Goal: Task Accomplishment & Management: Use online tool/utility

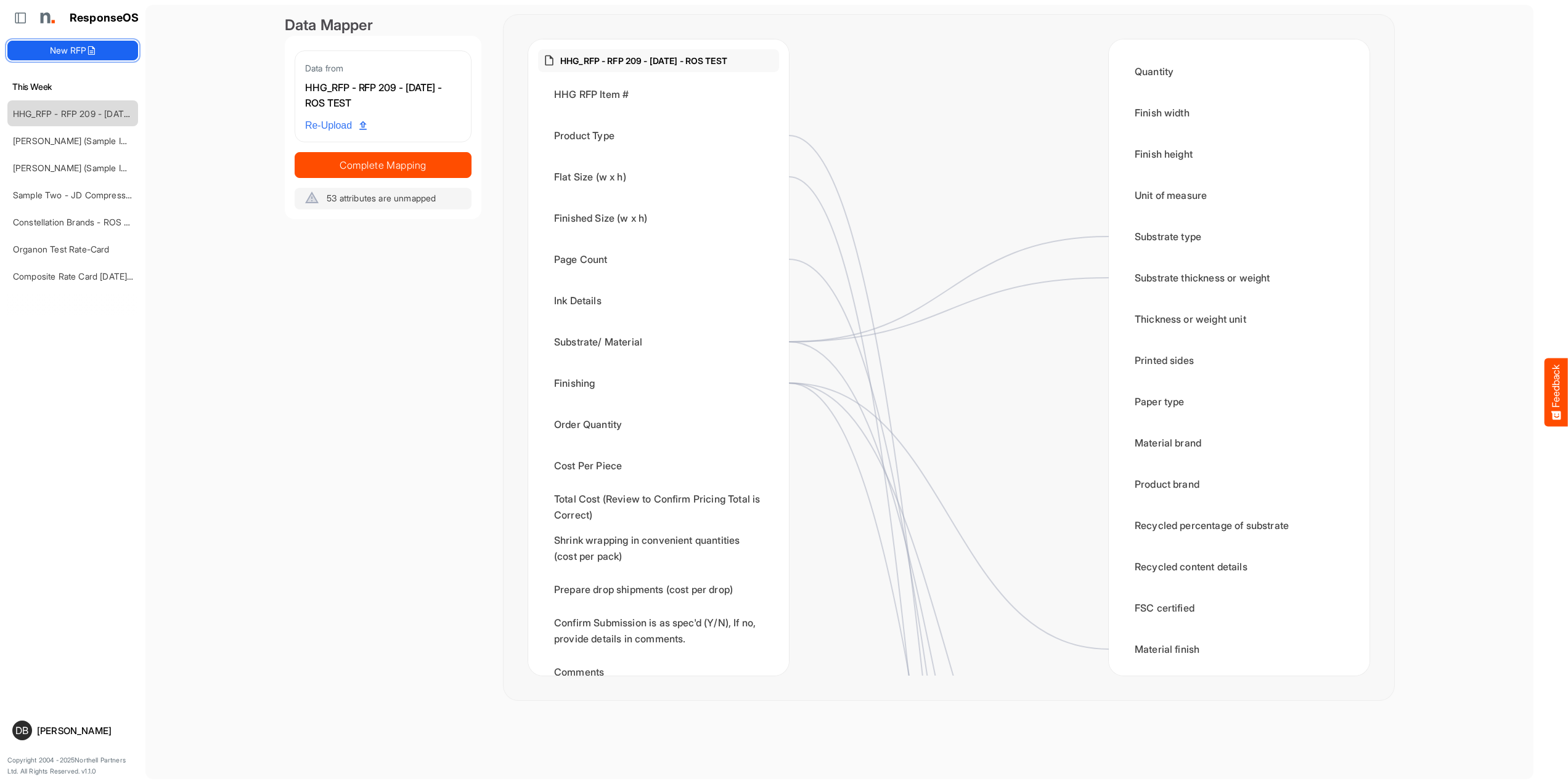
click at [78, 48] on button "New RFP" at bounding box center [73, 50] width 131 height 20
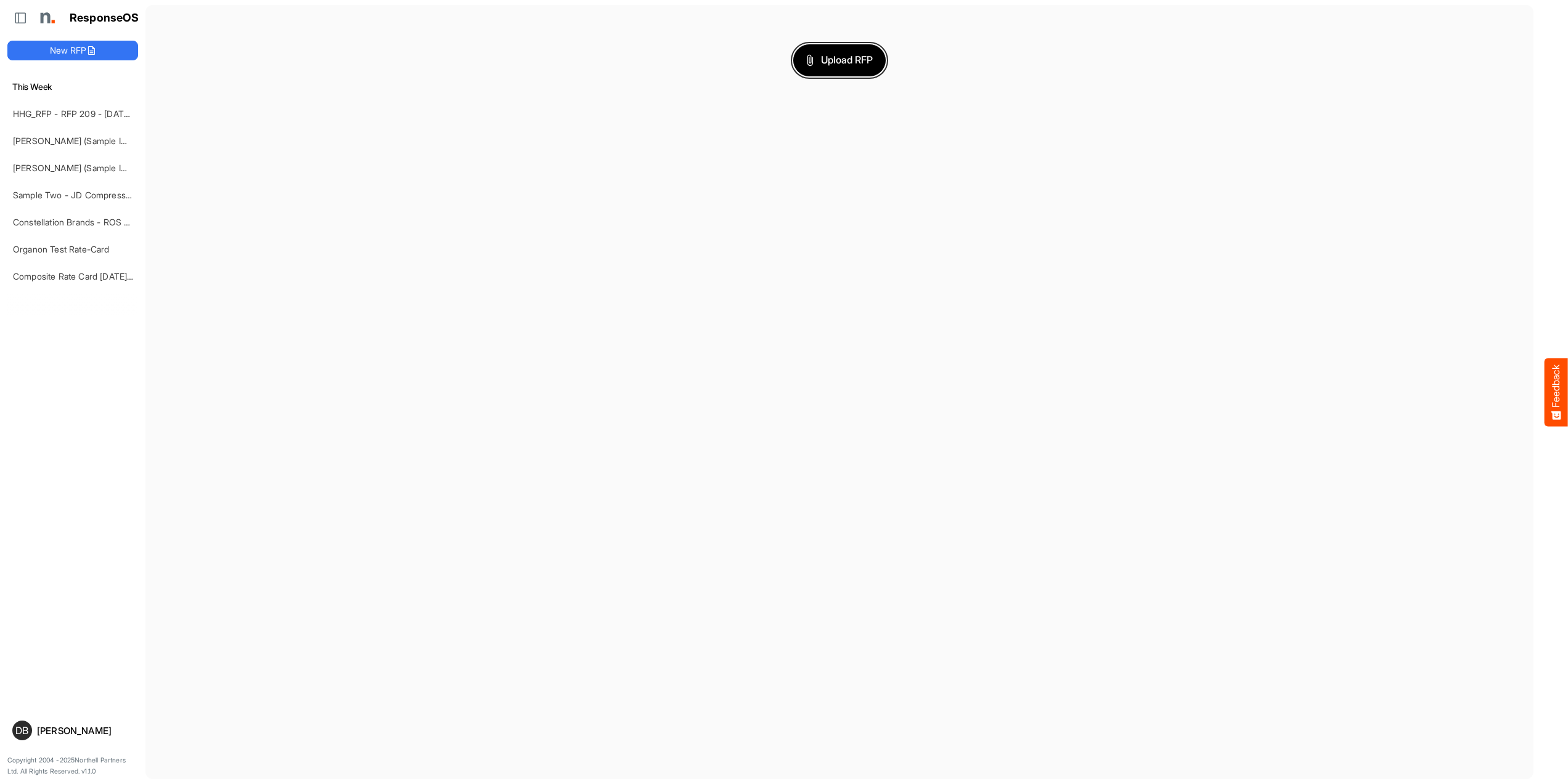
click at [851, 65] on span "Upload RFP" at bounding box center [839, 60] width 66 height 16
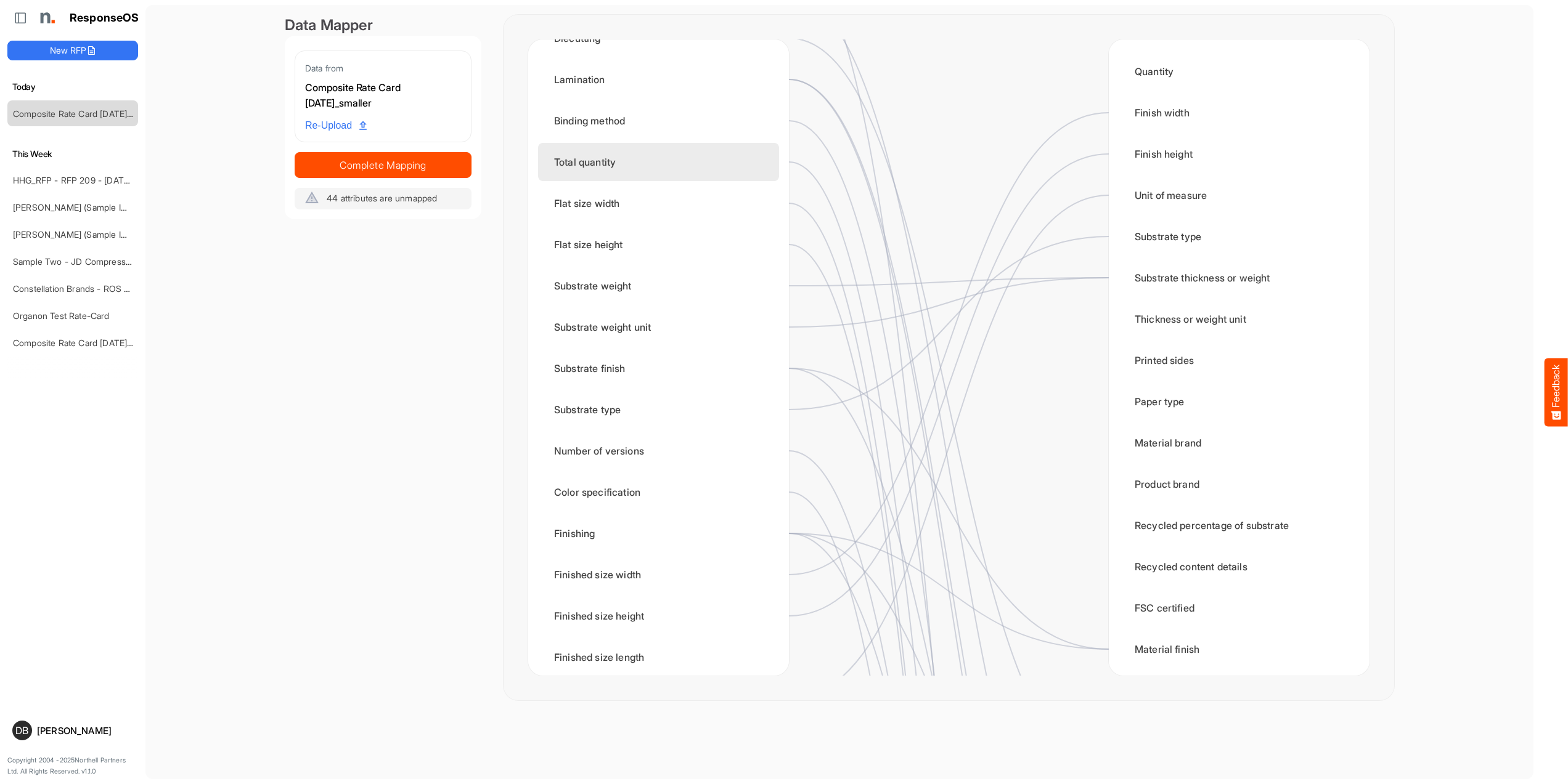
click at [705, 164] on div "Total quantity" at bounding box center [659, 162] width 241 height 38
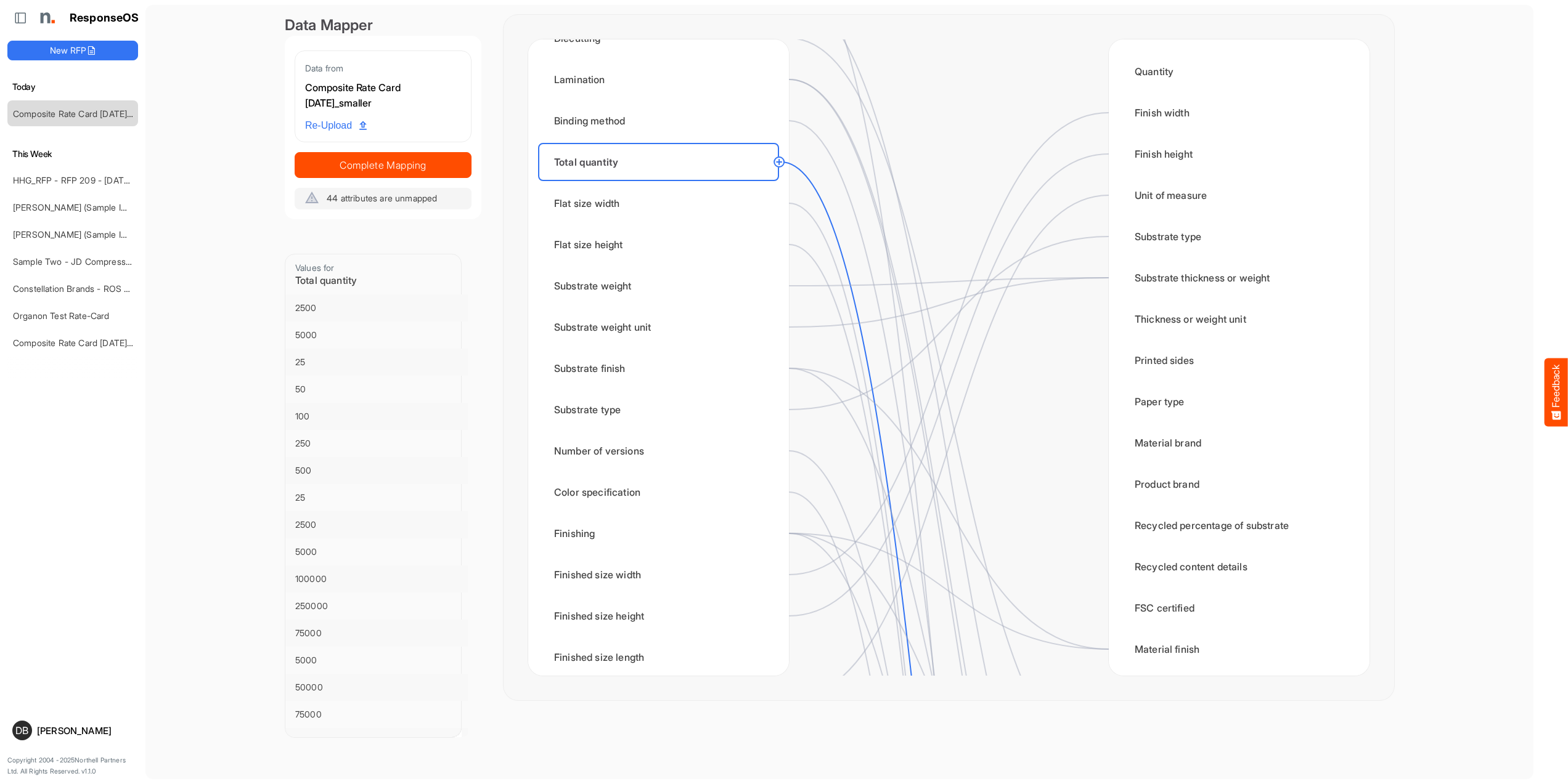
click at [779, 159] on circle at bounding box center [779, 161] width 15 height 15
click at [1190, 71] on div "Quantity" at bounding box center [1239, 71] width 241 height 38
click at [834, 159] on rect at bounding box center [837, 162] width 22 height 22
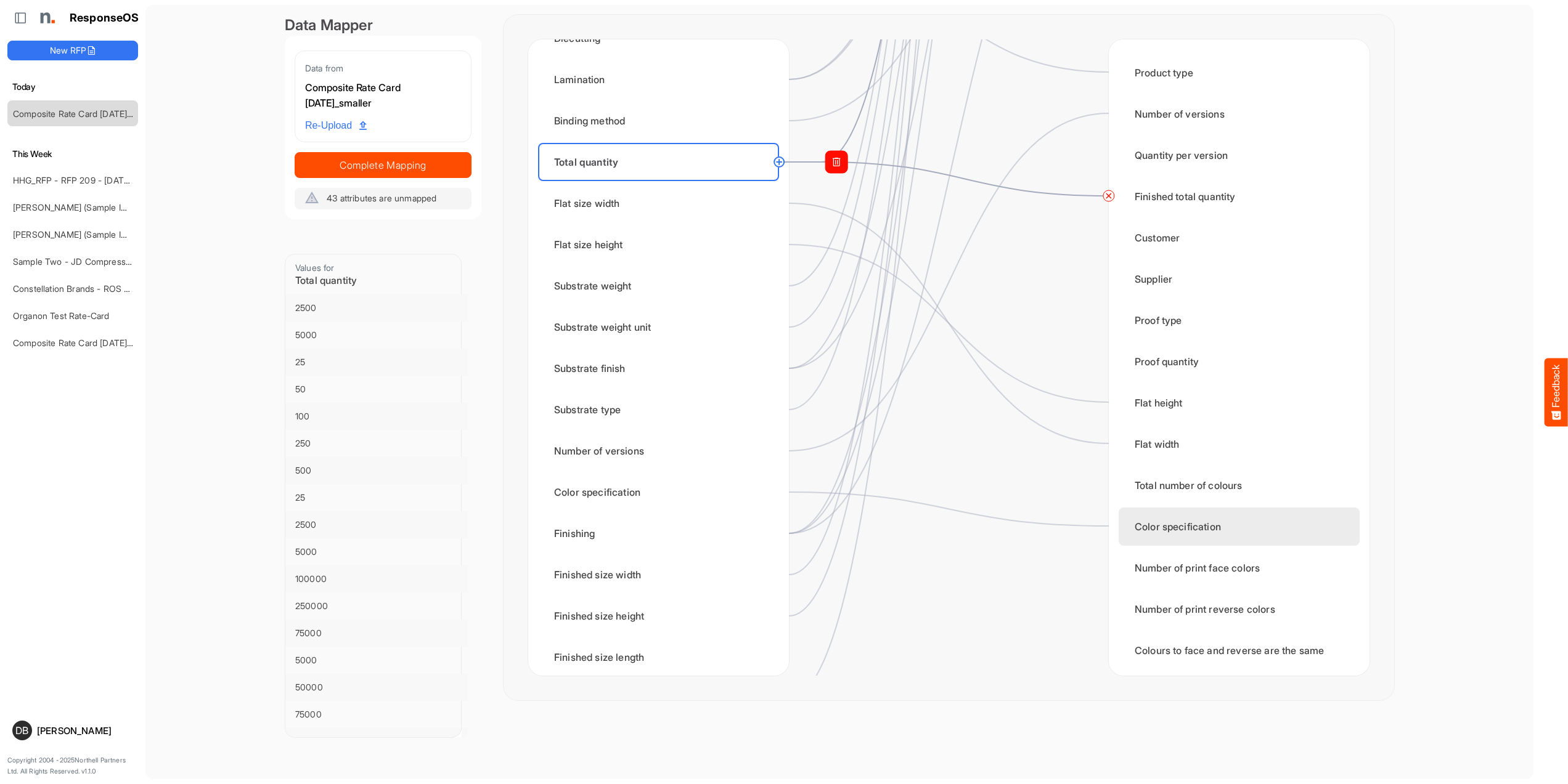
scroll to position [1650, 0]
click at [1109, 195] on circle at bounding box center [1108, 196] width 15 height 15
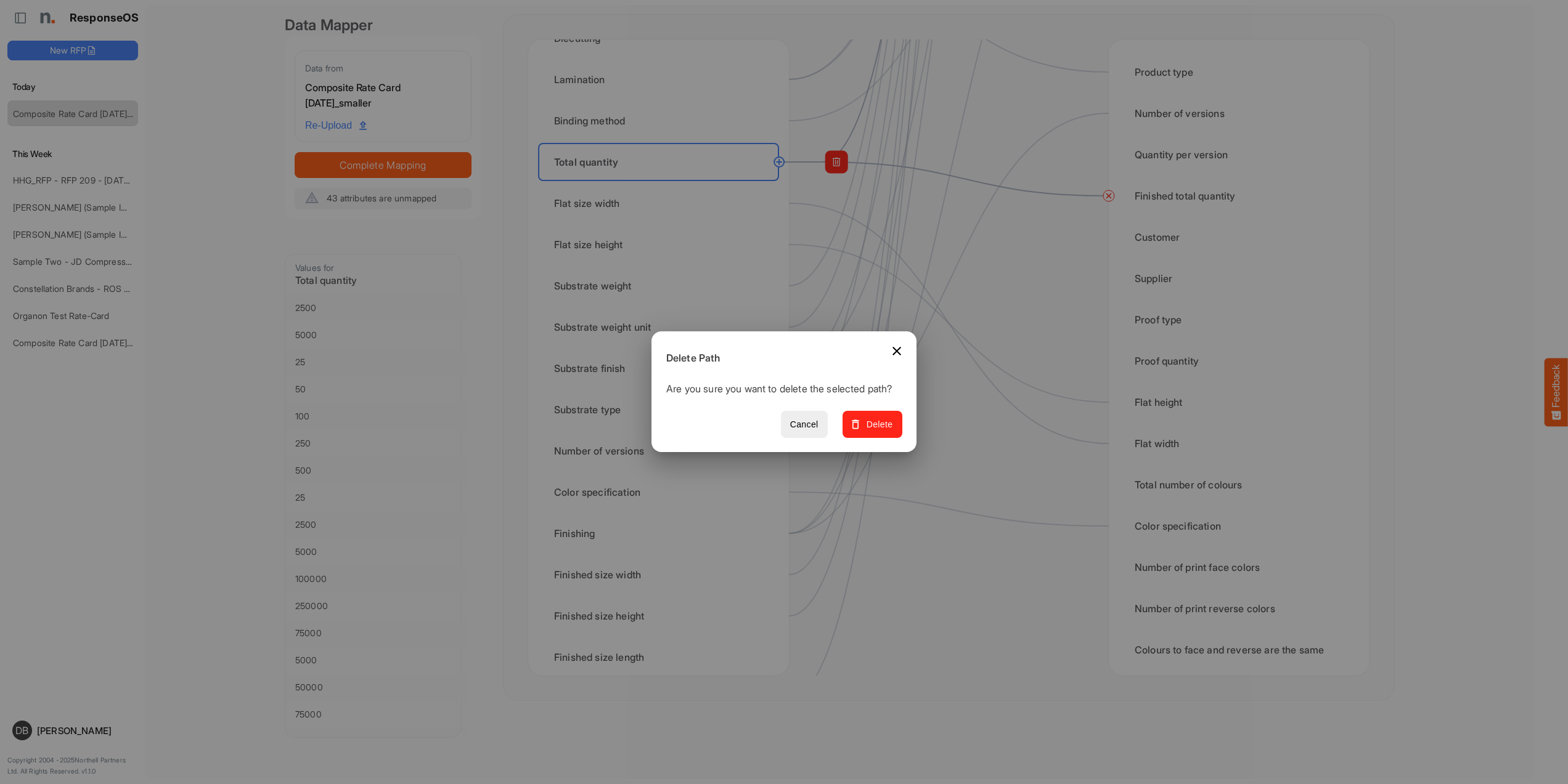
click at [879, 433] on span "Delete" at bounding box center [872, 425] width 41 height 15
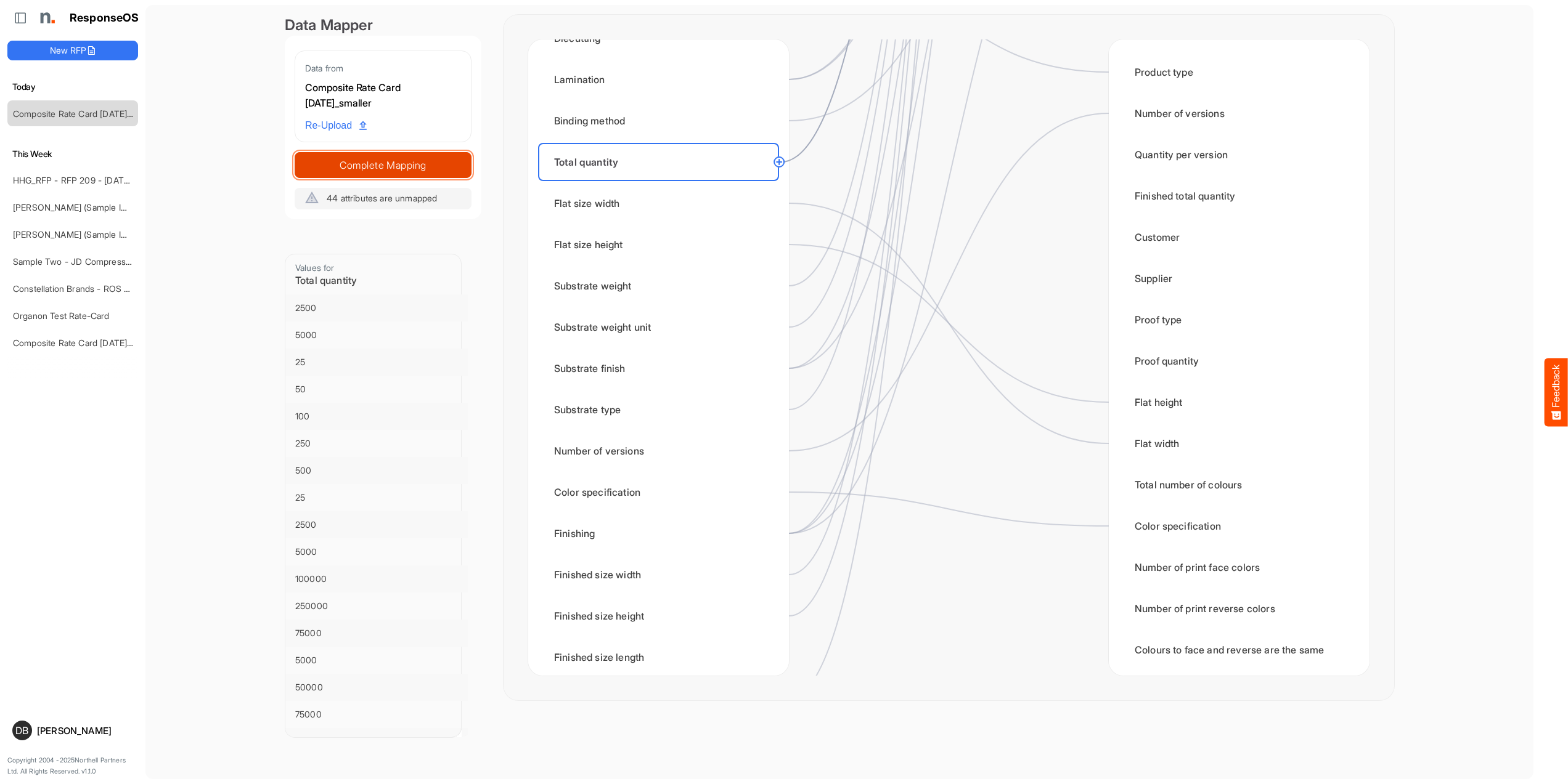
click at [416, 165] on span "Complete Mapping" at bounding box center [382, 165] width 175 height 17
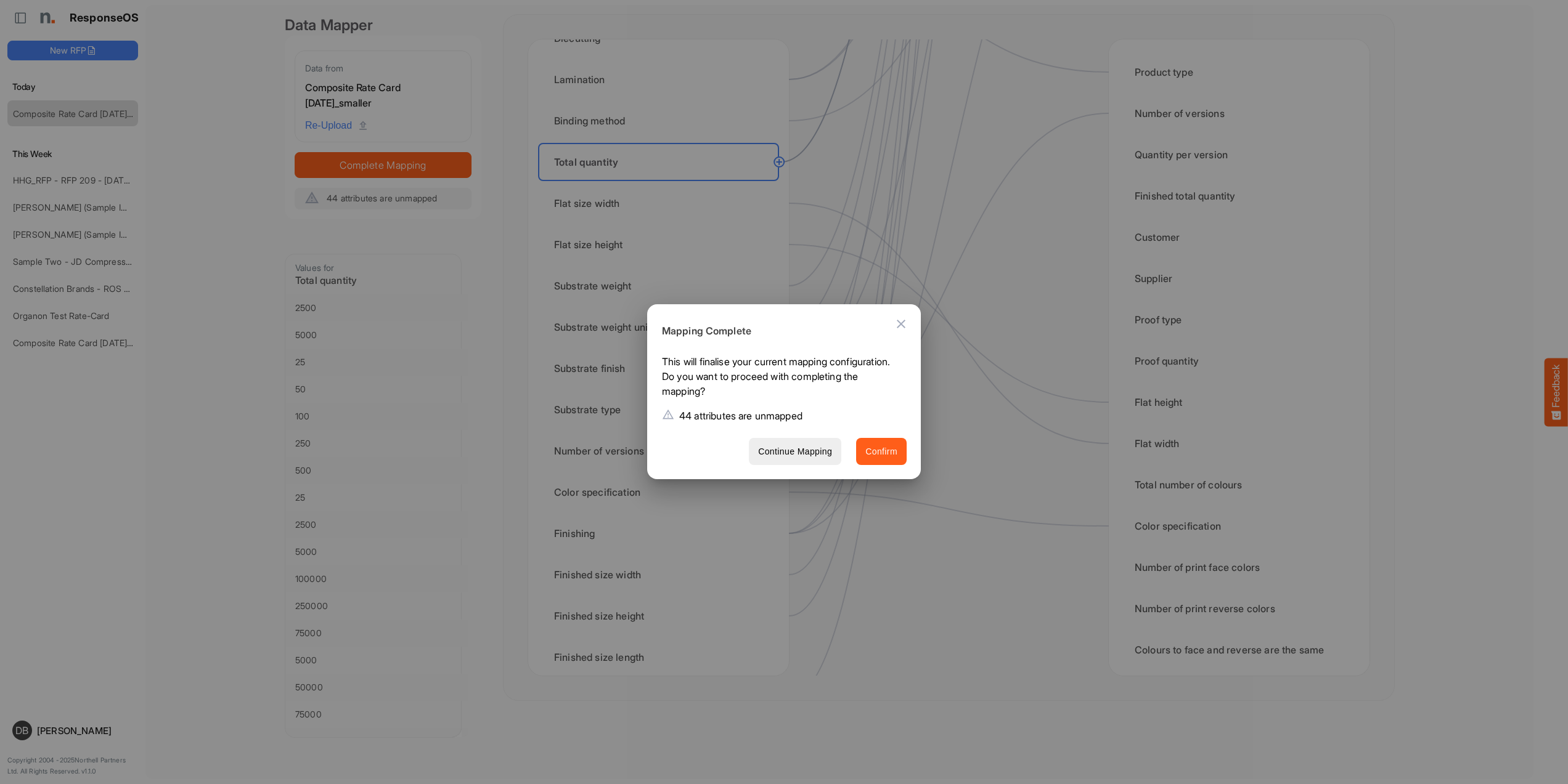
click at [893, 449] on span "Confirm" at bounding box center [882, 452] width 32 height 15
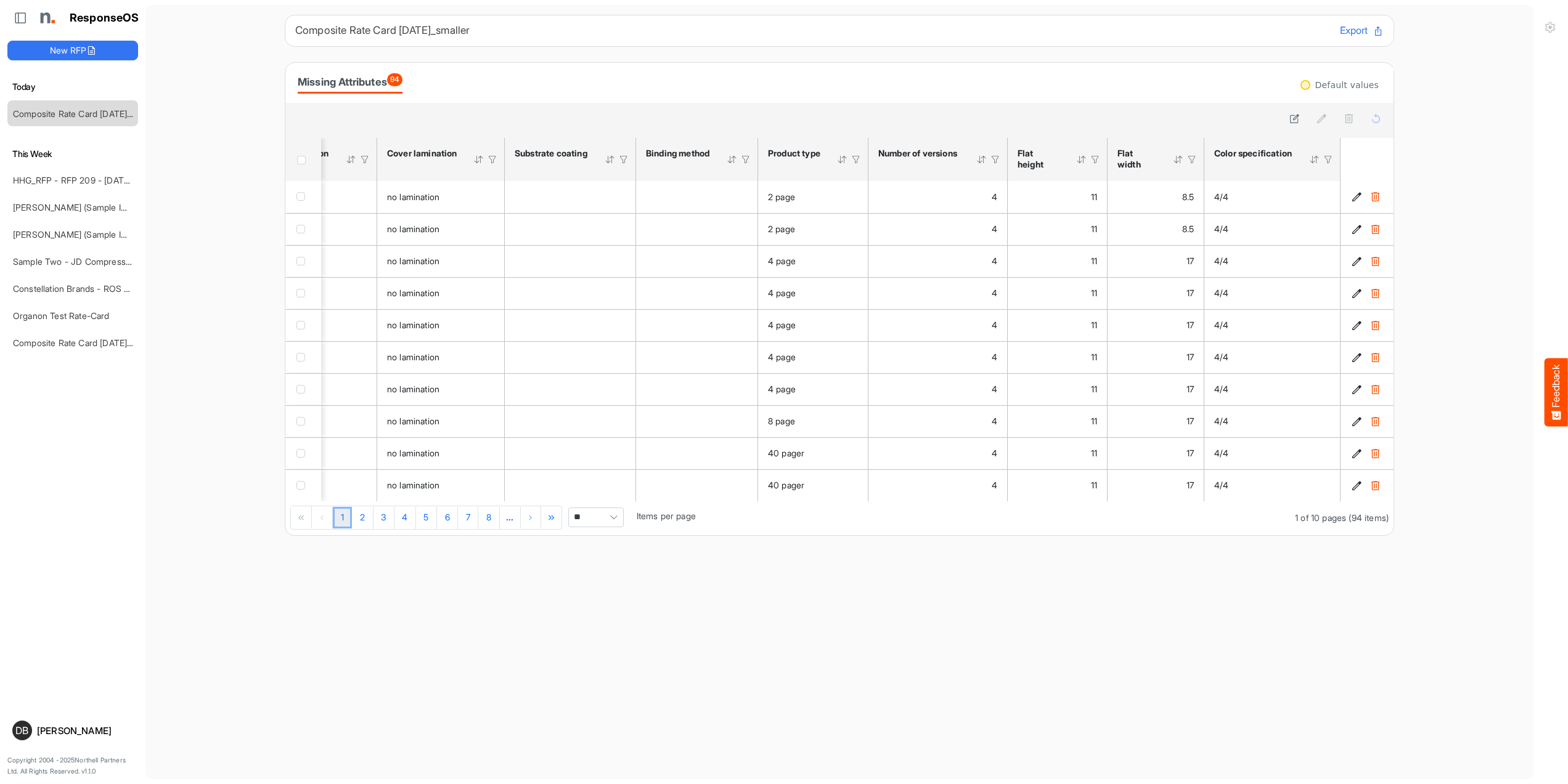
scroll to position [0, 1397]
click at [1328, 161] on div at bounding box center [1328, 159] width 11 height 11
click at [1273, 189] on div at bounding box center [1253, 185] width 137 height 18
click at [1244, 249] on li "4/4" at bounding box center [1253, 251] width 138 height 18
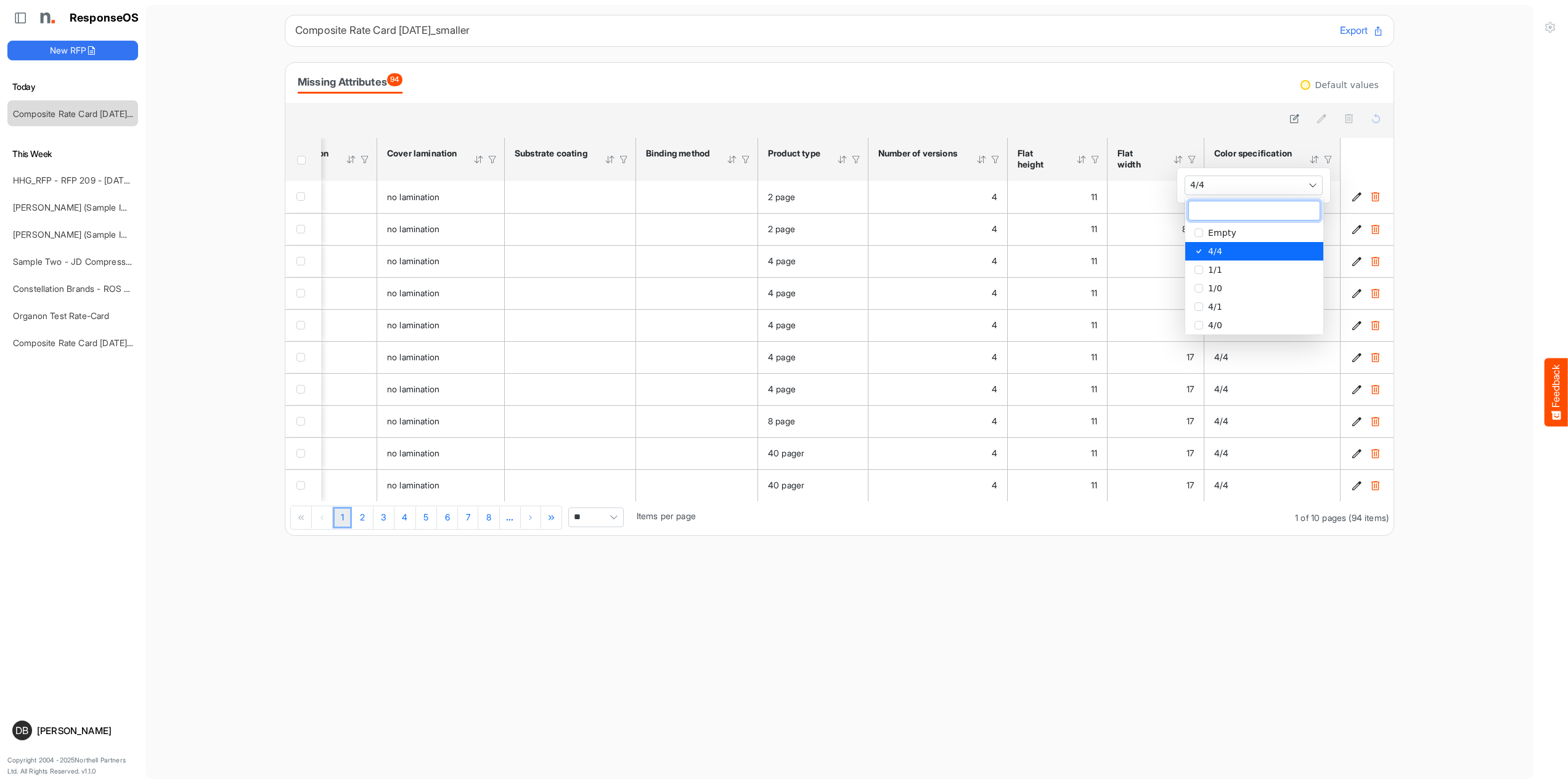
click at [1154, 93] on div "Missing Attributes 94" at bounding box center [840, 82] width 1084 height 22
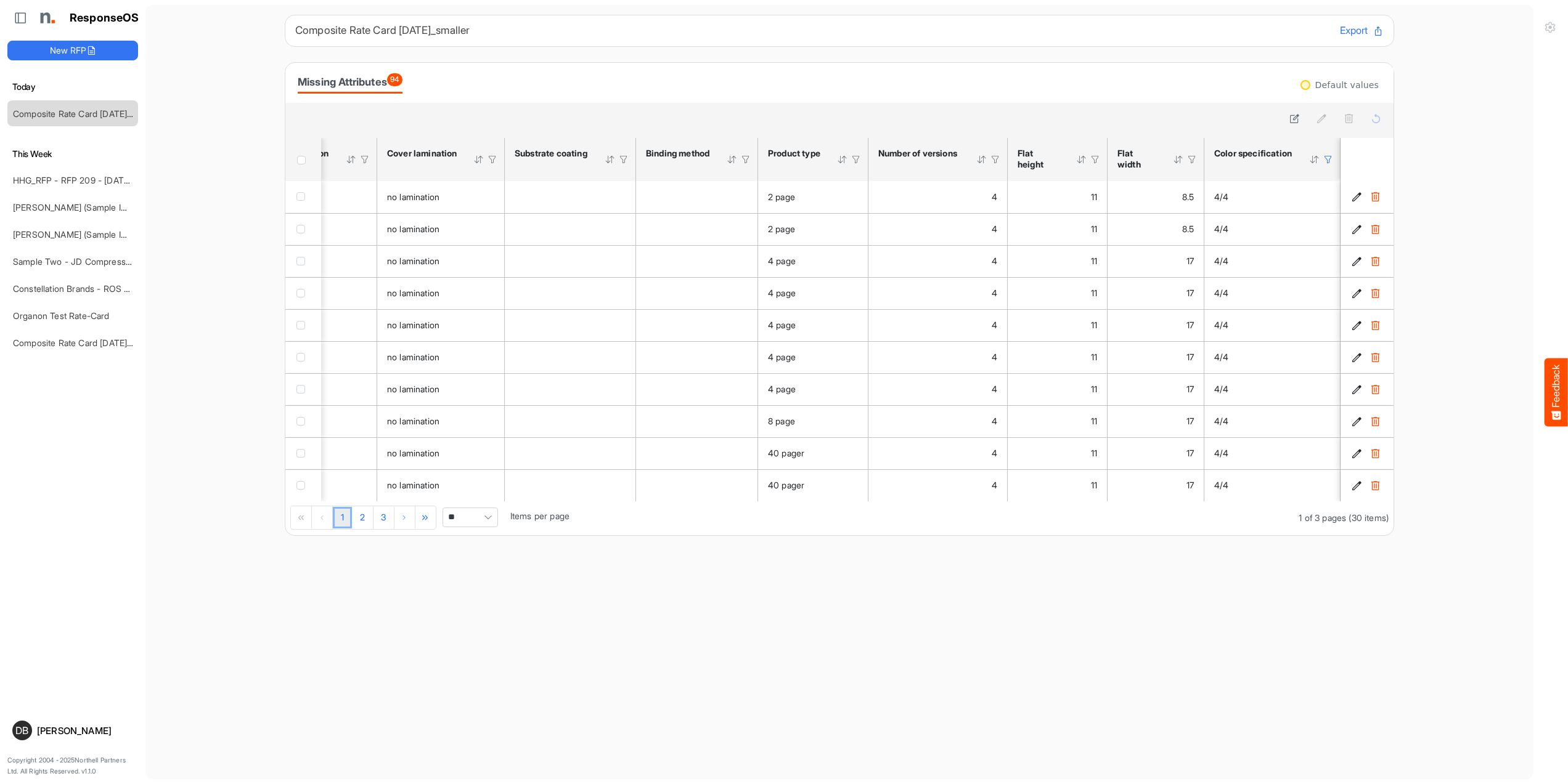
click at [302, 160] on span "Header checkbox" at bounding box center [301, 160] width 8 height 8
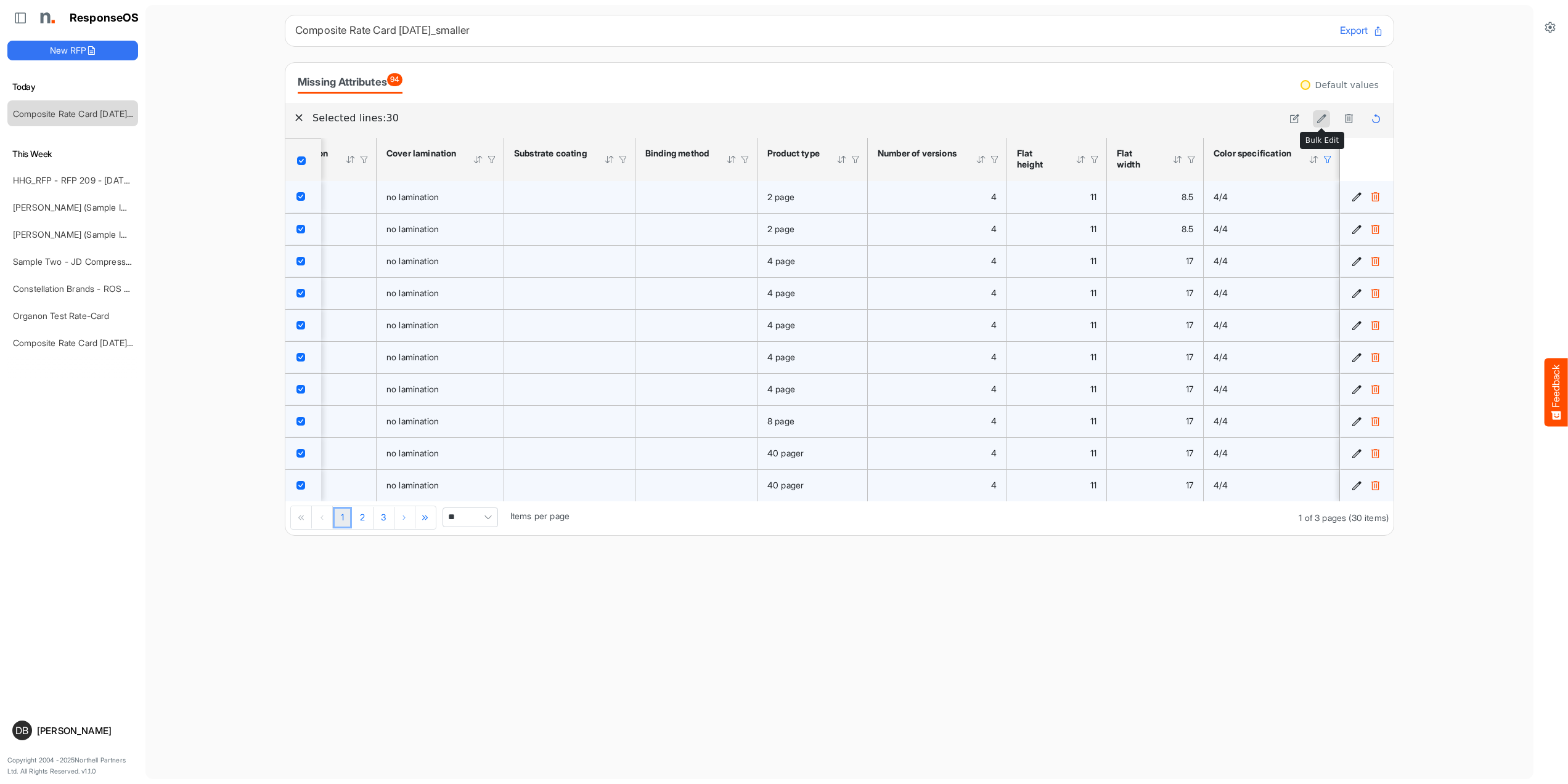
click at [1325, 117] on icon at bounding box center [1321, 118] width 10 height 10
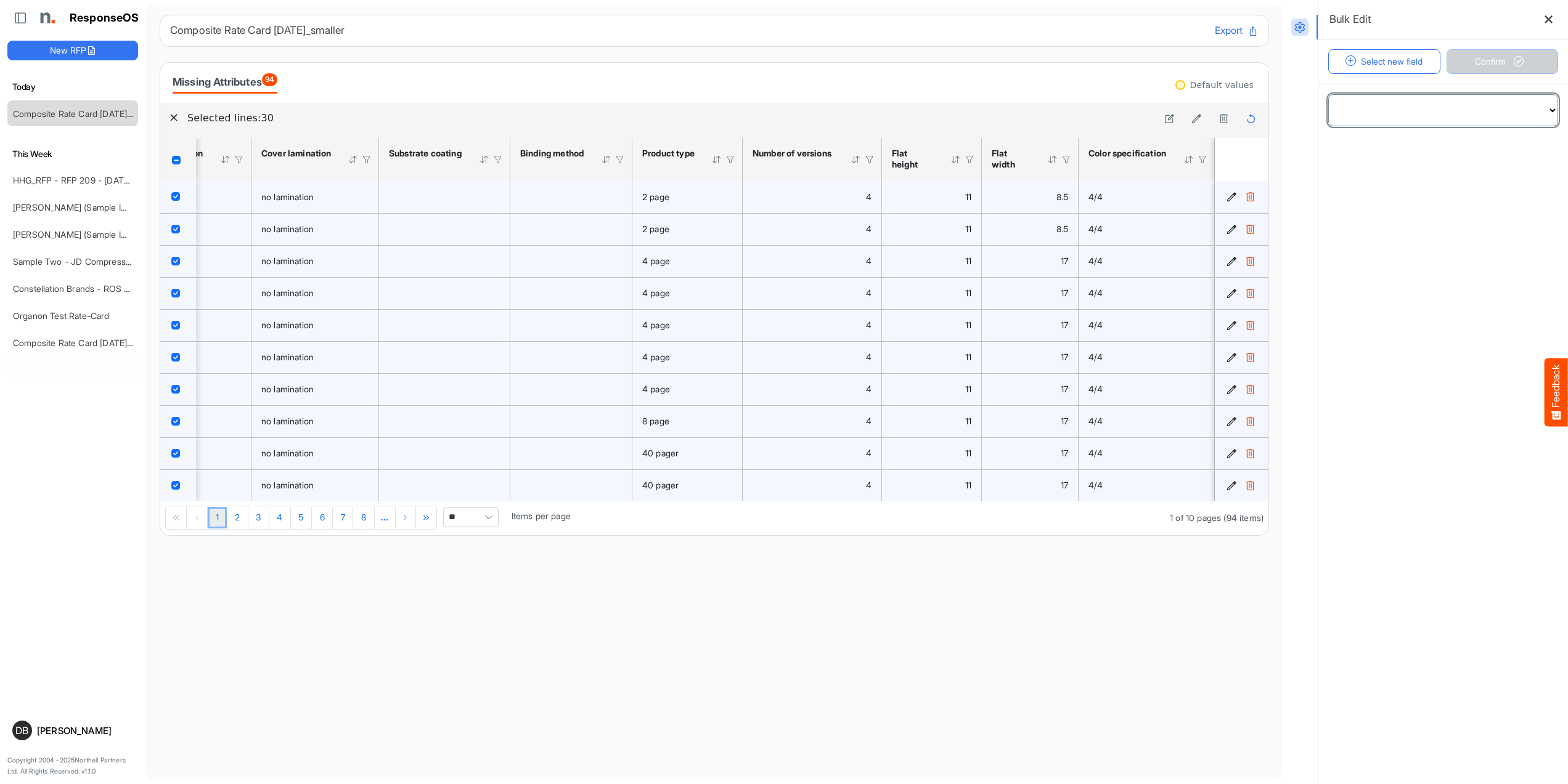
click at [1486, 107] on select "**********" at bounding box center [1443, 110] width 229 height 31
select select "**********"
click at [1413, 161] on span at bounding box center [1443, 152] width 229 height 31
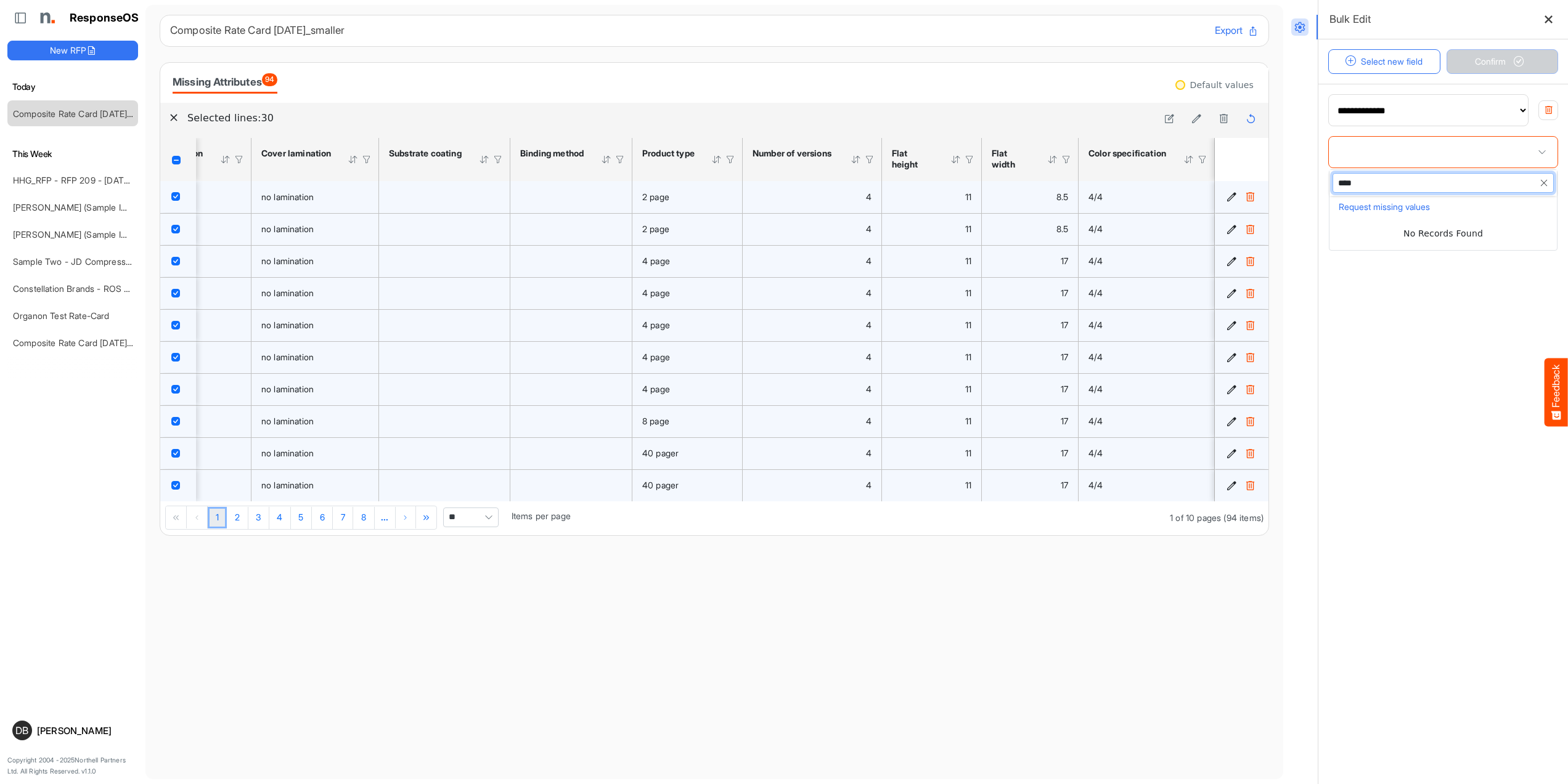
type input "***"
type input "**********"
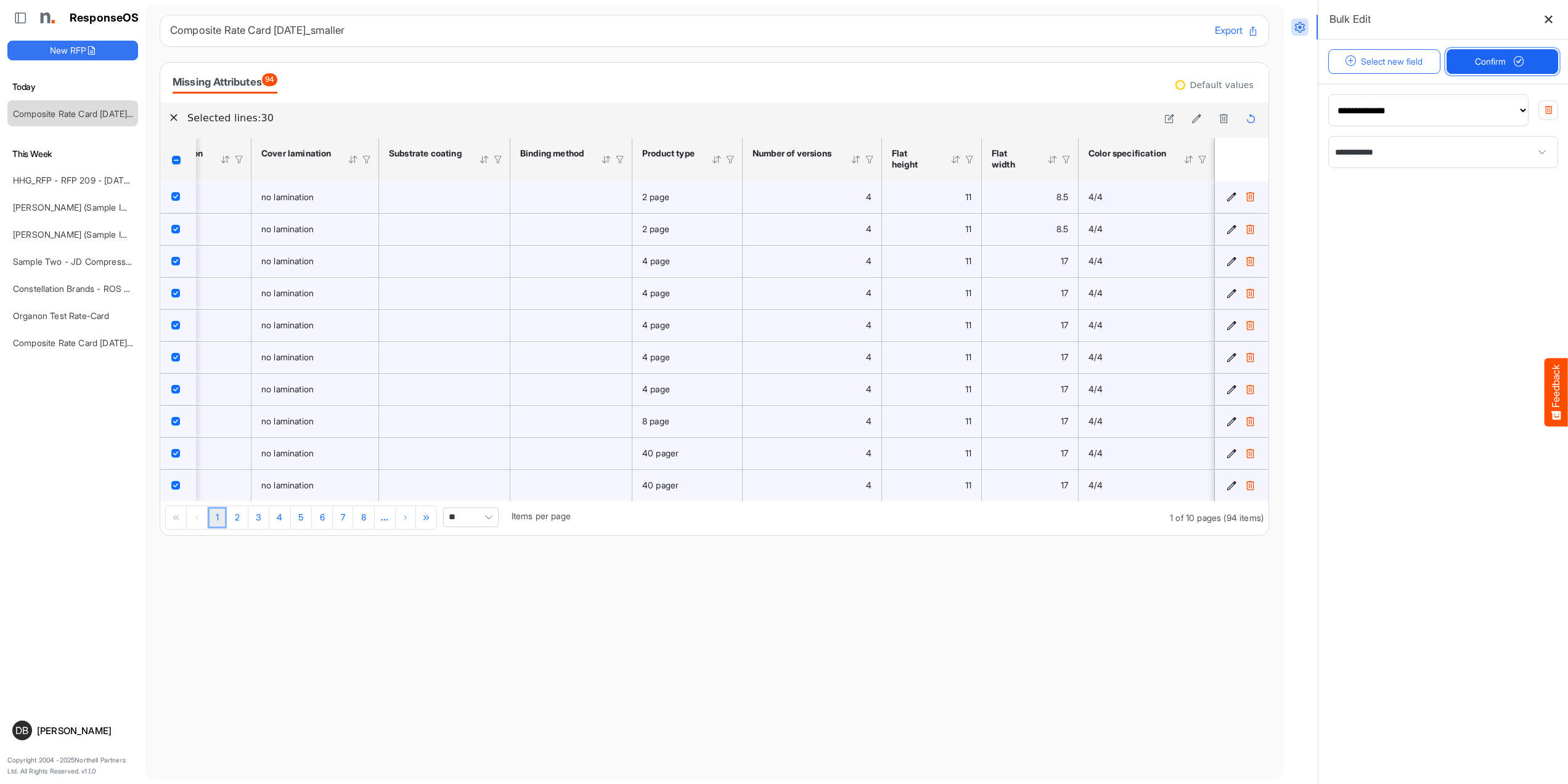
click at [1495, 57] on span "Confirm" at bounding box center [1502, 61] width 55 height 13
